Goal: Task Accomplishment & Management: Manage account settings

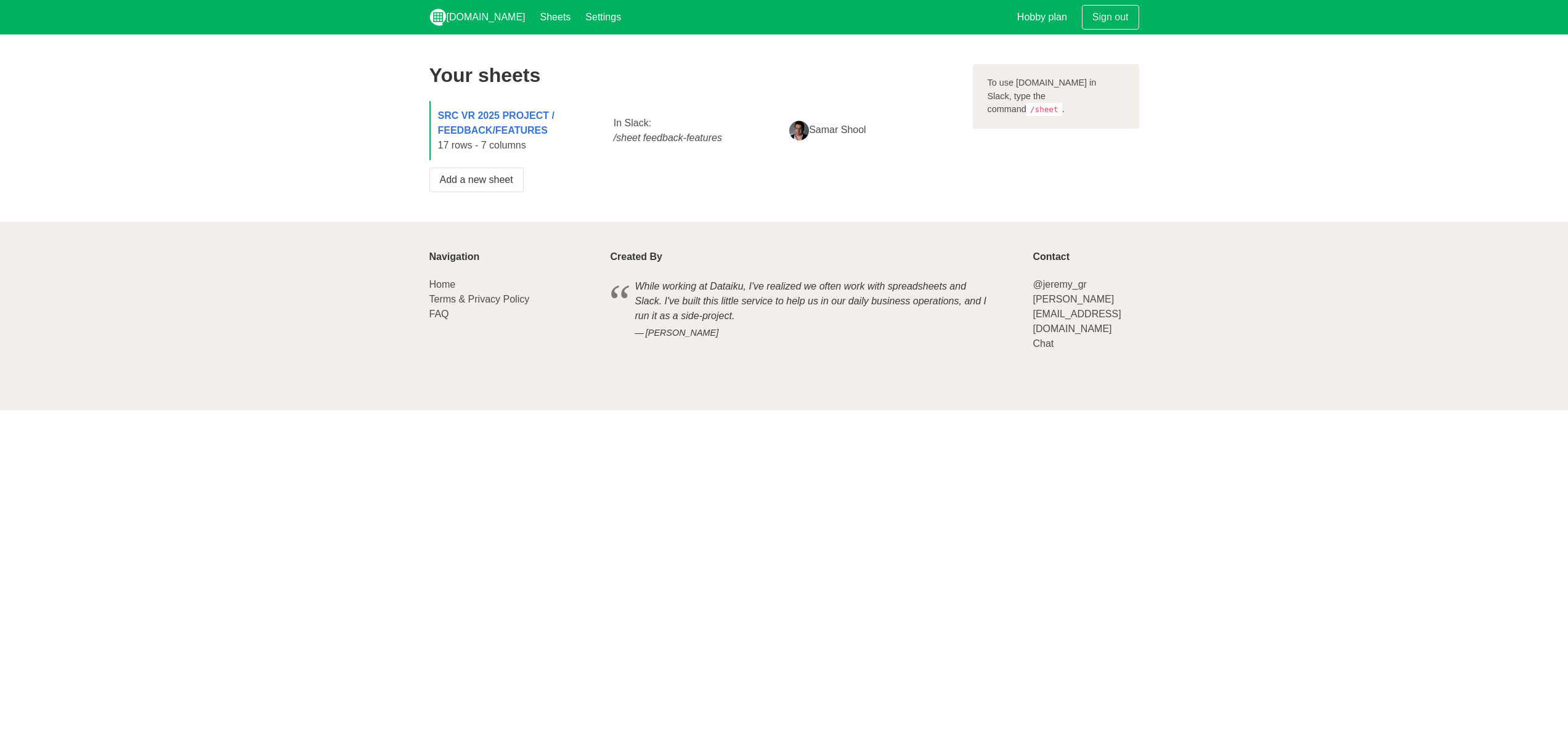
click at [586, 198] on div "Your sheets SRC VR 2025 PROJECT / FEEDBACK/FEATURES 17 rows - 7 columns In Slac…" at bounding box center [694, 127] width 544 height 143
click at [491, 114] on strong "SRC VR 2025 PROJECT / FEEDBACK/FEATURES" at bounding box center [496, 123] width 117 height 25
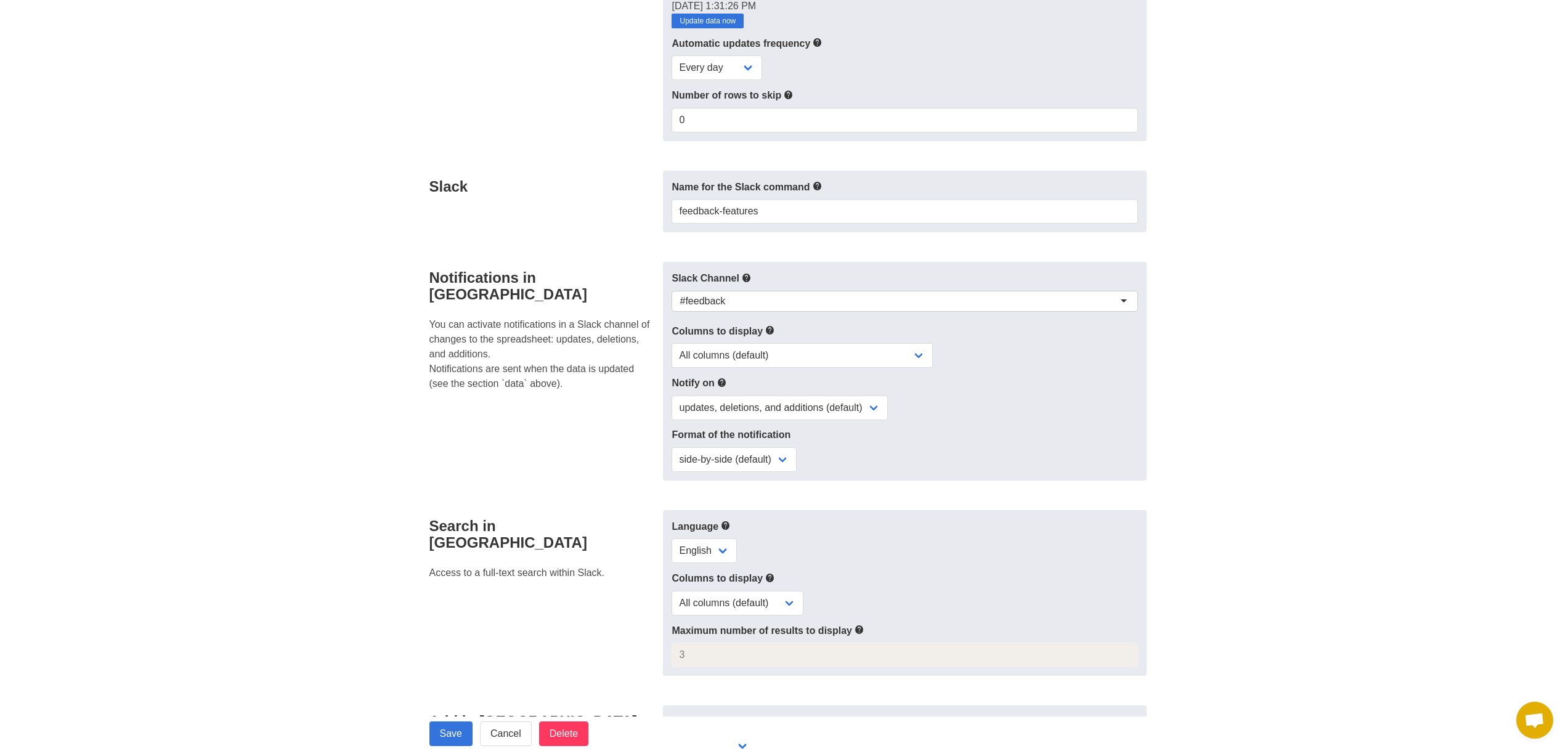
scroll to position [184, 0]
click at [562, 732] on input "Delete" at bounding box center [563, 733] width 50 height 24
